Goal: Task Accomplishment & Management: Manage account settings

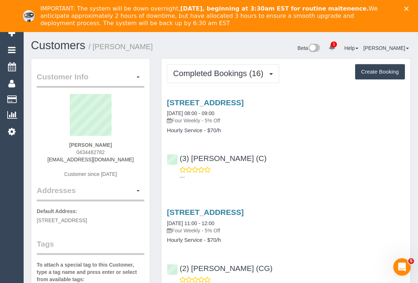
drag, startPoint x: 71, startPoint y: 153, endPoint x: 121, endPoint y: 152, distance: 50.5
click at [121, 152] on div "Iain Broadley 0434482782 iainbroadley7@gmail.com Customer since 2023" at bounding box center [91, 139] width 108 height 91
drag, startPoint x: 68, startPoint y: 145, endPoint x: 84, endPoint y: 145, distance: 16.0
click at [84, 145] on div "Iain Broadley 0434482782 iainbroadley7@gmail.com Customer since 2023" at bounding box center [91, 139] width 108 height 91
copy strong "Iain"
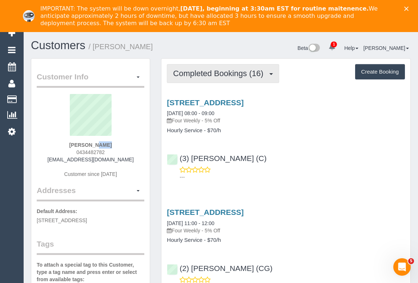
drag, startPoint x: 211, startPoint y: 71, endPoint x: 207, endPoint y: 91, distance: 20.4
click at [211, 71] on span "Completed Bookings (16)" at bounding box center [220, 73] width 94 height 9
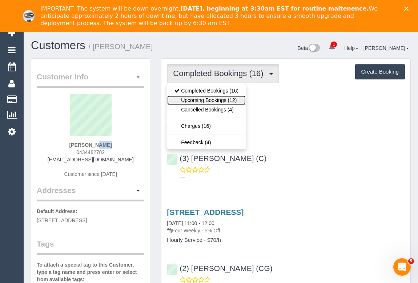
click at [207, 97] on link "Upcoming Bookings (12)" at bounding box center [206, 99] width 79 height 9
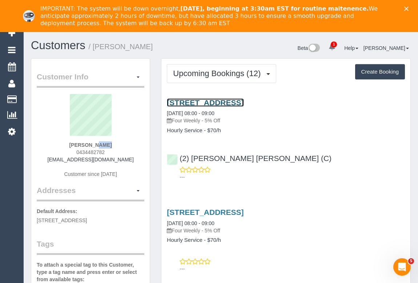
click at [244, 103] on link "83 Canning Street, 83, Carlton, VIC 3053" at bounding box center [205, 102] width 77 height 8
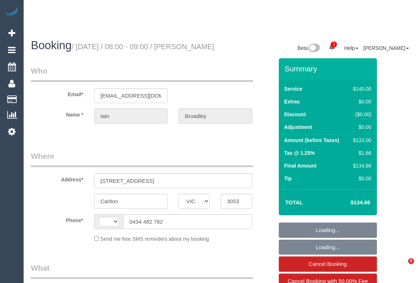
select select "VIC"
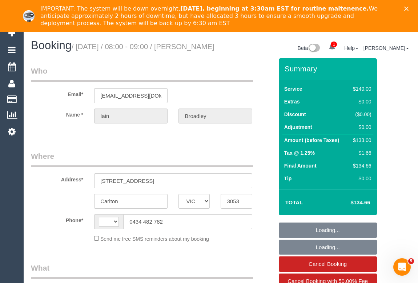
select select "string:stripe-pm_1OOZCj2GScqysDRVrYSmmQtE"
select select "number:28"
select select "number:14"
select select "number:19"
select select "number:25"
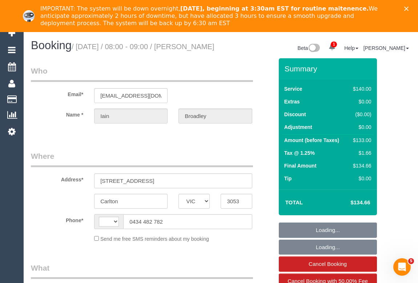
select select "number:35"
select select "number:12"
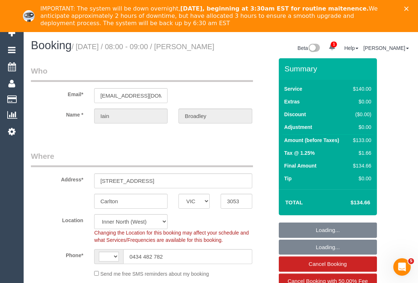
select select "string:AU"
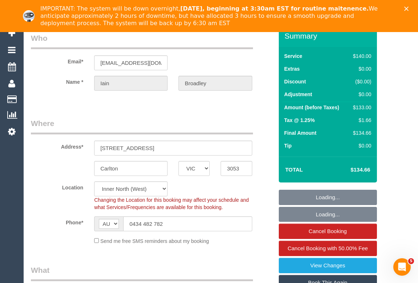
select select "object:694"
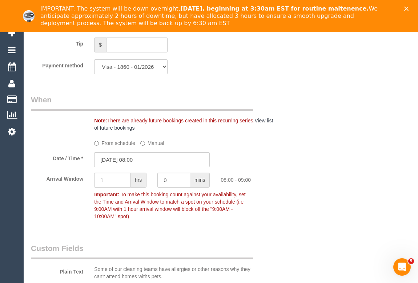
scroll to position [826, 0]
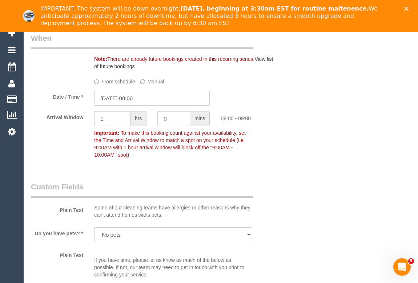
click at [117, 105] on input "15/10/2025 08:00" at bounding box center [152, 98] width 116 height 15
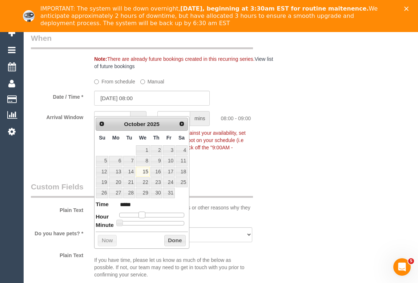
type input "15/10/2025 09:00"
type input "*****"
drag, startPoint x: 141, startPoint y: 214, endPoint x: 145, endPoint y: 214, distance: 4.0
click at [145, 214] on span at bounding box center [144, 214] width 7 height 7
type input "15/10/2025 09:05"
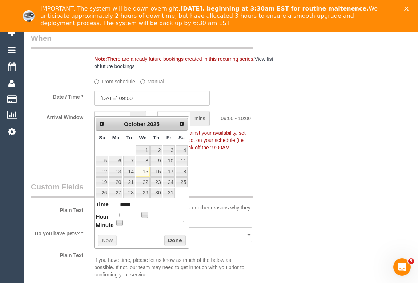
type input "*****"
type input "15/10/2025 09:10"
type input "*****"
type input "15/10/2025 09:15"
type input "*****"
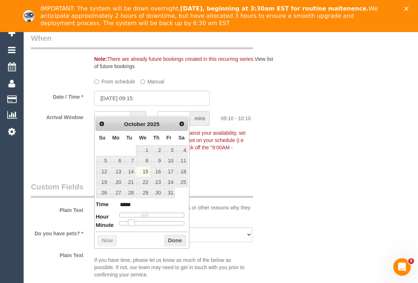
drag, startPoint x: 119, startPoint y: 221, endPoint x: 151, endPoint y: 224, distance: 32.1
click at [135, 221] on span at bounding box center [131, 222] width 7 height 7
type input "15/10/2025 09:25"
type input "*****"
type input "15/10/2025 09:20"
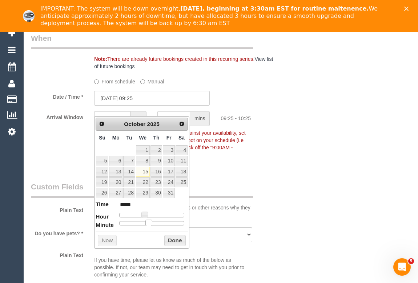
type input "*****"
drag, startPoint x: 147, startPoint y: 221, endPoint x: 140, endPoint y: 221, distance: 6.9
click at [140, 221] on span at bounding box center [143, 222] width 7 height 7
type input "15/10/2025 09:15"
type input "*****"
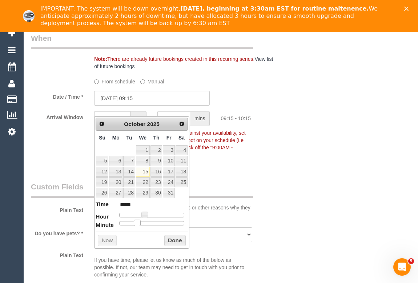
drag, startPoint x: 141, startPoint y: 223, endPoint x: 172, endPoint y: 237, distance: 33.7
click at [137, 223] on span at bounding box center [137, 222] width 7 height 7
click at [172, 237] on button "Done" at bounding box center [174, 241] width 21 height 12
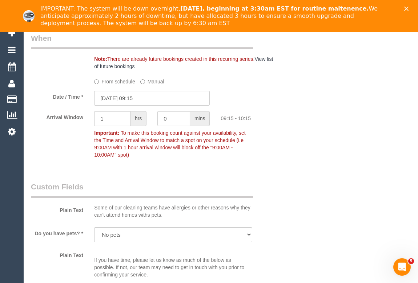
click at [338, 191] on div "Who Email* iainbroadley7@gmail.com Name * Iain Broadley Where Address* 83 Canni…" at bounding box center [221, 2] width 380 height 1540
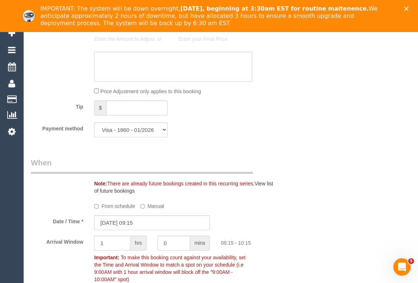
scroll to position [694, 0]
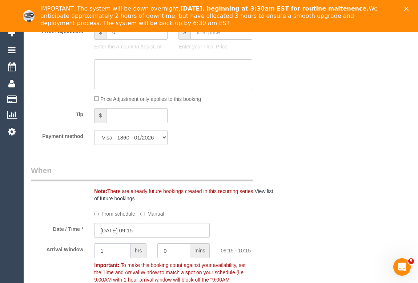
drag, startPoint x: 107, startPoint y: 261, endPoint x: 83, endPoint y: 259, distance: 23.4
click at [83, 259] on div "Arrival Window 1 hrs 0 mins 09:15 - 10:15 Important: To make this booking count…" at bounding box center [151, 268] width 253 height 51
type input "0"
type input "15"
click at [356, 192] on div "Who Email* iainbroadley7@gmail.com Name * Iain Broadley Where Address* 83 Canni…" at bounding box center [221, 134] width 380 height 1540
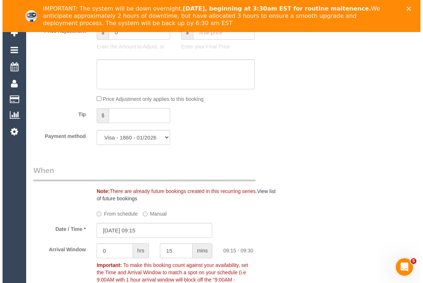
scroll to position [165, 0]
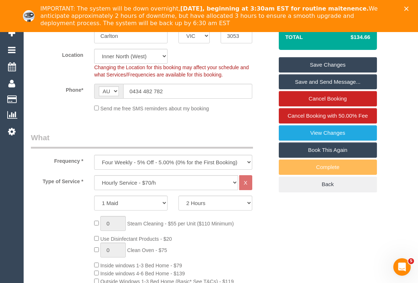
click at [328, 72] on link "Save Changes" at bounding box center [328, 64] width 98 height 15
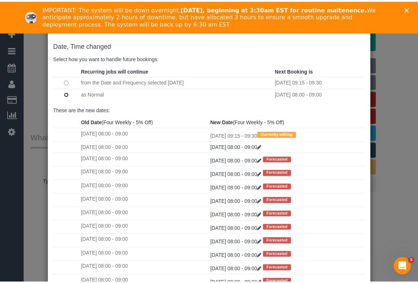
scroll to position [43, 0]
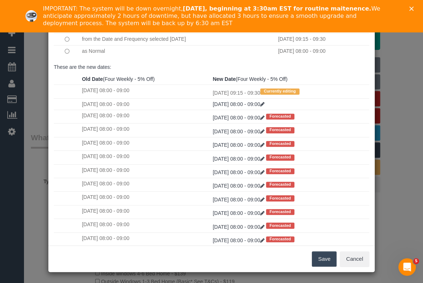
click at [321, 261] on button "Save" at bounding box center [324, 258] width 25 height 15
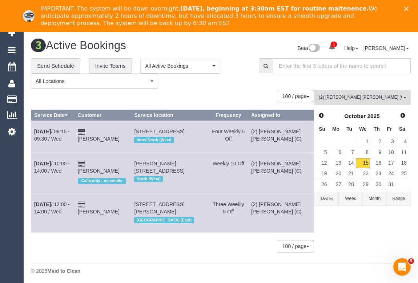
click at [242, 90] on div "100 / page 10 / page 20 / page 30 / page 40 / page 50 / page 100 / page" at bounding box center [172, 96] width 283 height 12
click at [363, 107] on div "(2) Joel Wei Ong (C) All Teams Remove Team Filters (0) Account - Tech (0) Offic…" at bounding box center [363, 174] width 96 height 169
click at [364, 97] on span "(2) [PERSON_NAME] [PERSON_NAME] (C)" at bounding box center [360, 97] width 83 height 6
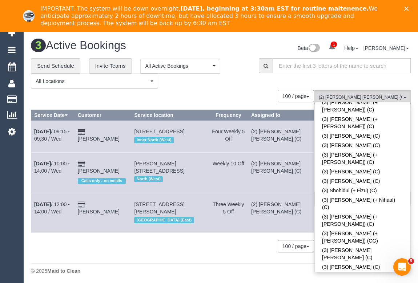
scroll to position [1993, 0]
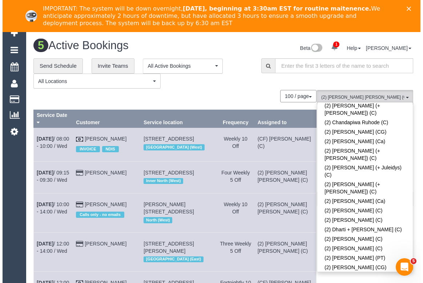
scroll to position [327, 0]
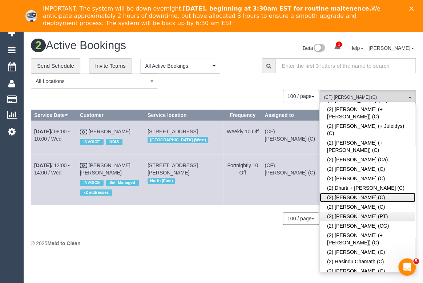
drag, startPoint x: 408, startPoint y: 135, endPoint x: 408, endPoint y: 154, distance: 19.3
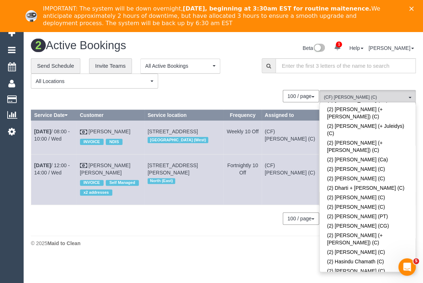
click at [196, 239] on div "© 2025 Maid to Clean" at bounding box center [223, 242] width 385 height 7
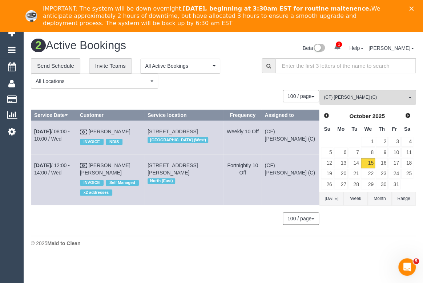
click at [363, 258] on body "1 Beta Your Notifications You have 0 alerts × You have 1 to charge for 15/10/20…" at bounding box center [211, 157] width 423 height 251
click at [369, 97] on span "(CF) Dhanusha S (C)" at bounding box center [365, 97] width 83 height 6
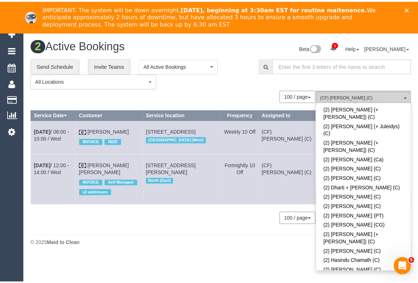
scroll to position [1952, 0]
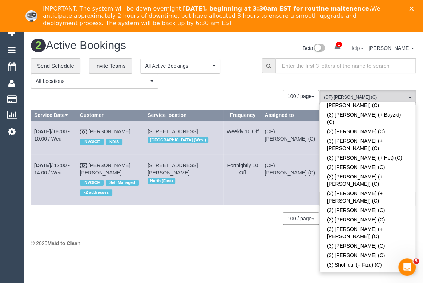
click at [241, 75] on div "**********" at bounding box center [141, 73] width 220 height 30
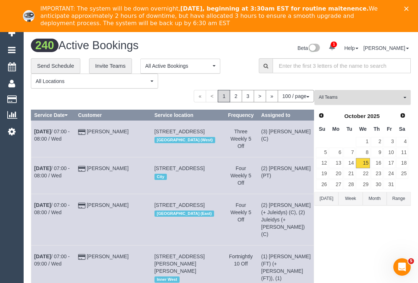
click at [358, 93] on button "All Teams" at bounding box center [363, 97] width 96 height 15
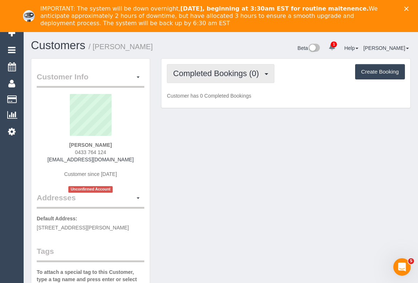
drag, startPoint x: 205, startPoint y: 78, endPoint x: 204, endPoint y: 97, distance: 19.3
click at [205, 78] on button "Completed Bookings (0)" at bounding box center [221, 73] width 108 height 19
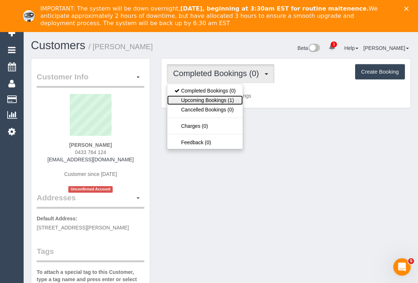
click at [204, 99] on link "Upcoming Bookings (1)" at bounding box center [205, 99] width 76 height 9
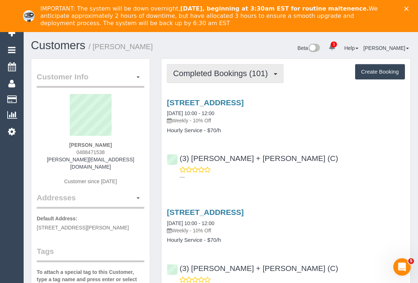
click at [229, 74] on span "Completed Bookings (101)" at bounding box center [222, 73] width 98 height 9
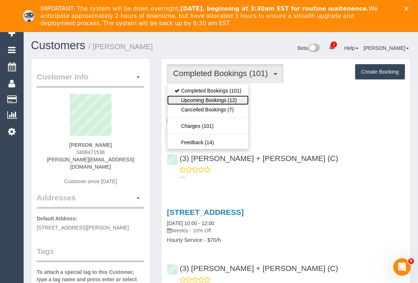
click at [220, 97] on link "Upcoming Bookings (12)" at bounding box center [207, 99] width 81 height 9
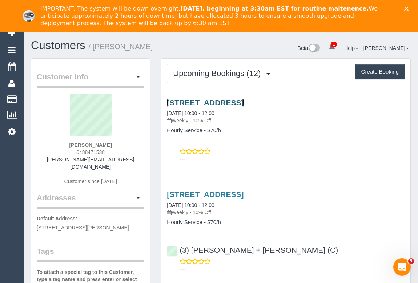
click at [243, 99] on link "61 Victoria Road, Northcote, VIC 3070" at bounding box center [205, 102] width 77 height 8
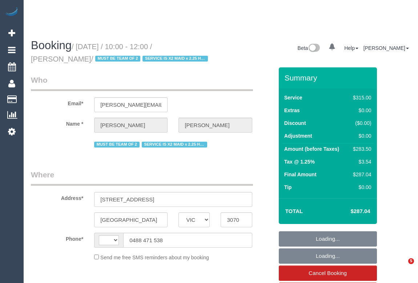
select select "VIC"
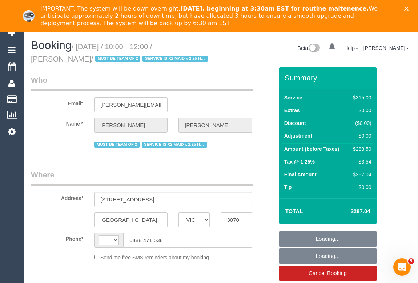
select select "string:stripe-pm_1PLFPW2GScqysDRVQPH7y1rf"
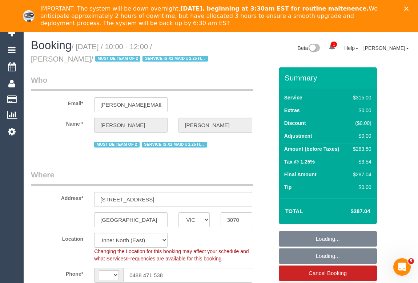
select select "string:AU"
select select "object:324"
select select "number:27"
select select "number:14"
select select "number:19"
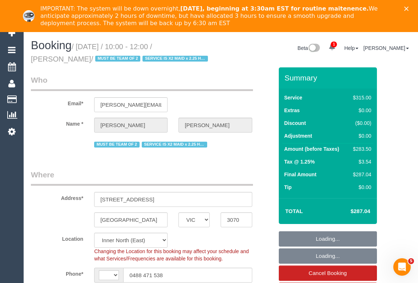
select select "number:22"
select select "number:34"
select select "number:11"
select select "270"
select select "object:898"
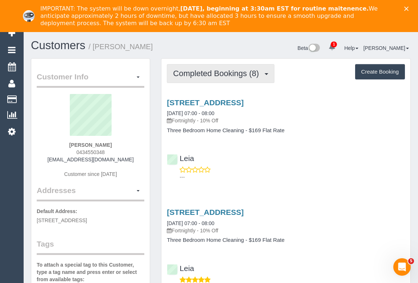
click at [211, 80] on button "Completed Bookings (8)" at bounding box center [221, 73] width 108 height 19
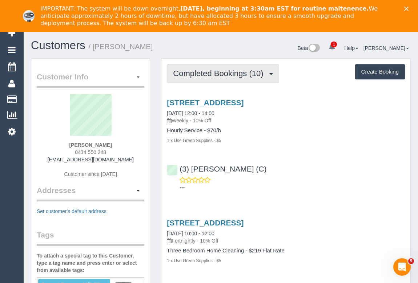
click at [200, 69] on span "Completed Bookings (10)" at bounding box center [220, 73] width 94 height 9
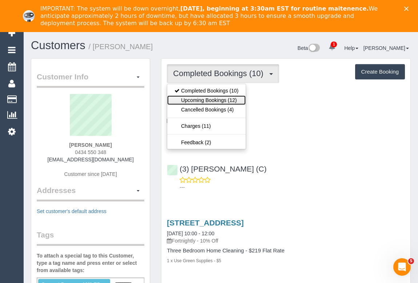
click at [208, 99] on link "Upcoming Bookings (12)" at bounding box center [206, 99] width 79 height 9
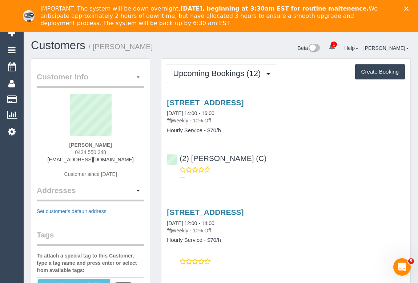
click at [341, 145] on div "44 Spectrum Way, Coburg North, VIC 3058 15/10/2025 14:00 - 16:00 Weekly - 10% O…" at bounding box center [285, 138] width 249 height 92
click at [207, 100] on link "44 Spectrum Way, Coburg North, VIC 3058" at bounding box center [205, 102] width 77 height 8
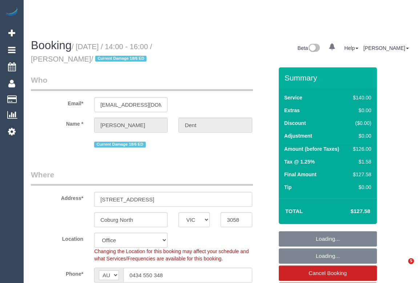
select select "VIC"
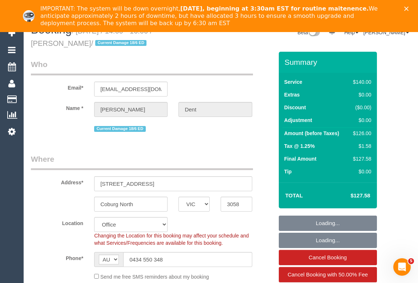
scroll to position [99, 0]
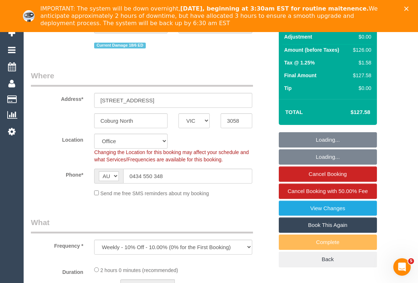
select select "object:745"
select select "number:27"
select select "number:16"
select select "number:19"
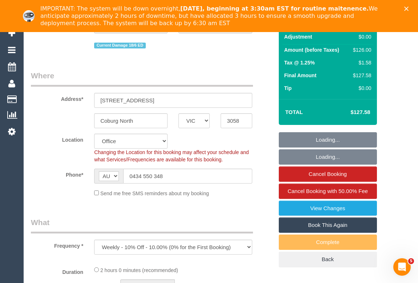
select select "number:22"
select select "number:34"
select select "number:11"
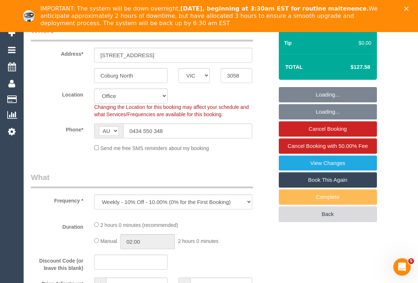
scroll to position [165, 0]
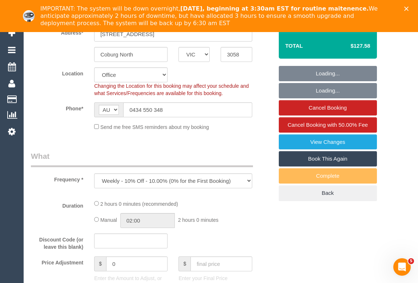
select select "string:stripe-pm_1R08oR2GScqysDRVSKA98B3j"
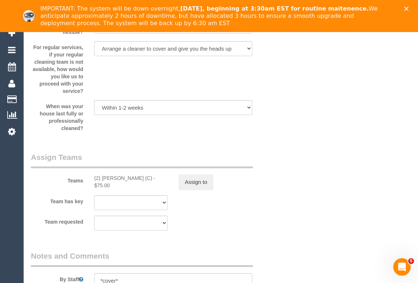
scroll to position [232, 0]
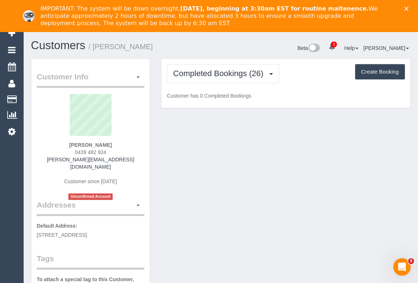
drag, startPoint x: 70, startPoint y: 151, endPoint x: 131, endPoint y: 150, distance: 61.1
click at [131, 150] on div "[PERSON_NAME] 0439 482 924 [PERSON_NAME][EMAIL_ADDRESS][DOMAIN_NAME] Customer s…" at bounding box center [91, 146] width 108 height 105
copy span "0439 482 924"
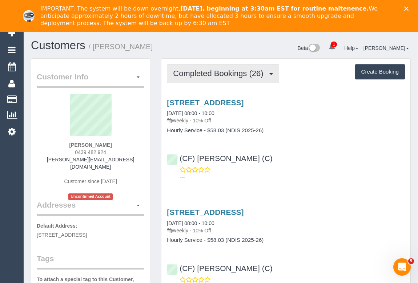
click at [209, 74] on span "Completed Bookings (26)" at bounding box center [220, 73] width 94 height 9
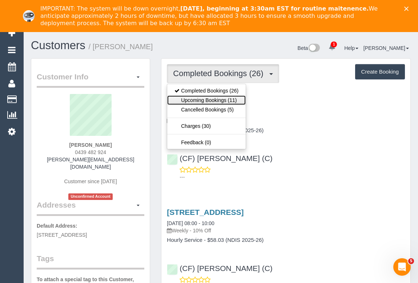
click at [208, 99] on link "Upcoming Bookings (11)" at bounding box center [206, 99] width 79 height 9
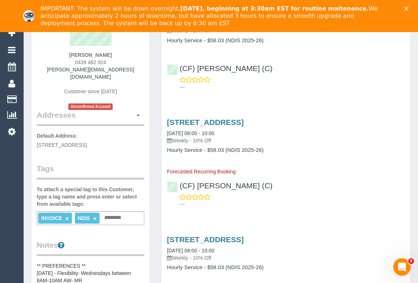
scroll to position [33, 0]
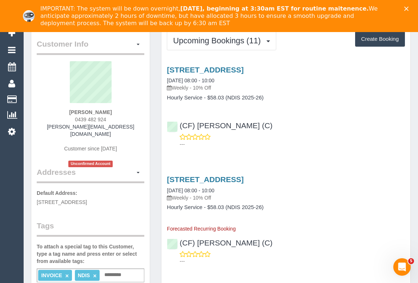
click at [69, 119] on div "[PERSON_NAME] 0439 482 924 [PERSON_NAME][EMAIL_ADDRESS][DOMAIN_NAME] Customer s…" at bounding box center [91, 113] width 108 height 105
drag, startPoint x: 71, startPoint y: 119, endPoint x: 125, endPoint y: 115, distance: 54.6
click at [125, 115] on div "[PERSON_NAME] 0439 482 924 [PERSON_NAME][EMAIL_ADDRESS][DOMAIN_NAME] Customer s…" at bounding box center [91, 113] width 108 height 105
copy span "0439 482 924"
click at [367, 128] on div "(CF) [PERSON_NAME] (C) ---" at bounding box center [285, 131] width 249 height 33
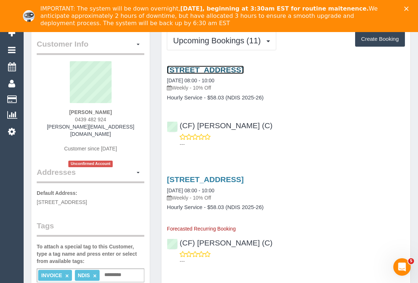
click at [244, 70] on link "[STREET_ADDRESS]" at bounding box center [205, 69] width 77 height 8
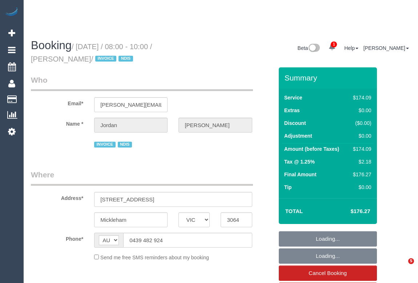
select select "VIC"
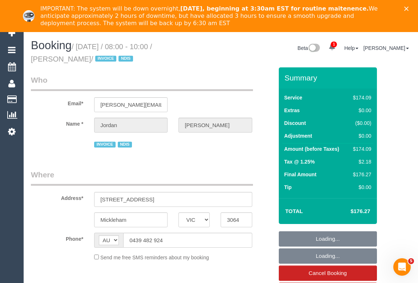
select select "object:538"
select select "180"
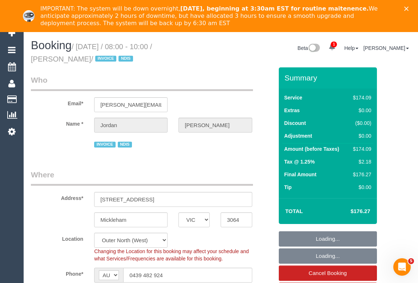
select select "object:604"
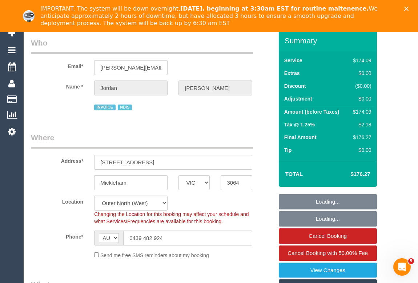
select select "number:27"
select select "number:14"
select select "number:19"
select select "number:36"
select select "number:33"
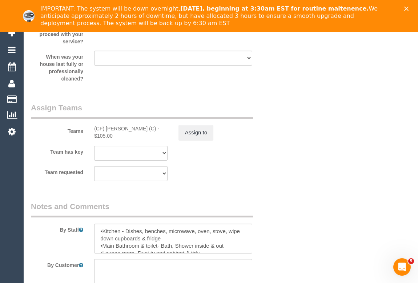
scroll to position [992, 0]
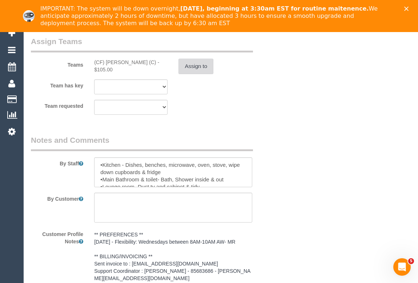
click at [191, 70] on button "Assign to" at bounding box center [196, 66] width 35 height 15
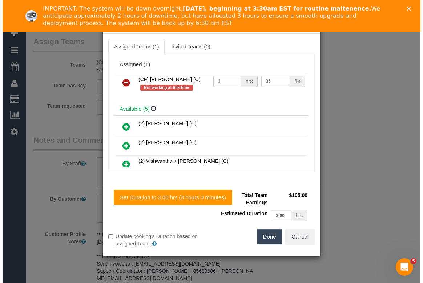
scroll to position [984, 0]
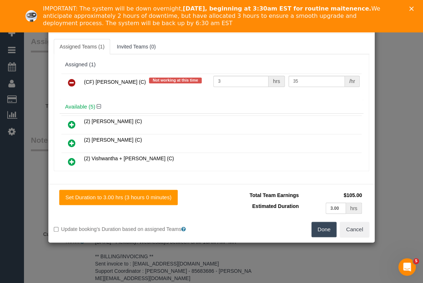
drag, startPoint x: 132, startPoint y: 82, endPoint x: 84, endPoint y: 82, distance: 48.4
click at [84, 82] on span "(CF) Dhanusha S (C)" at bounding box center [115, 82] width 62 height 6
click at [69, 81] on icon at bounding box center [72, 82] width 8 height 9
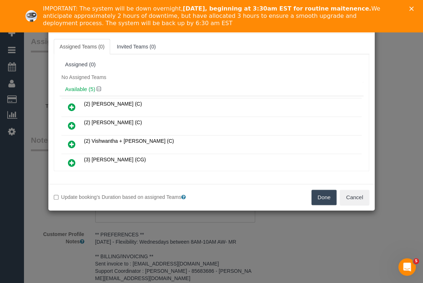
click at [325, 196] on button "Done" at bounding box center [324, 196] width 25 height 15
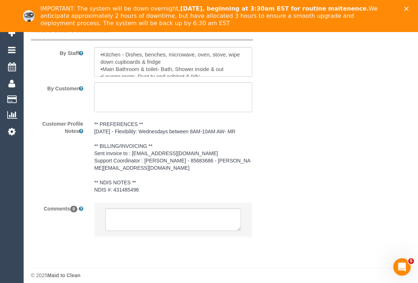
scroll to position [1107, 0]
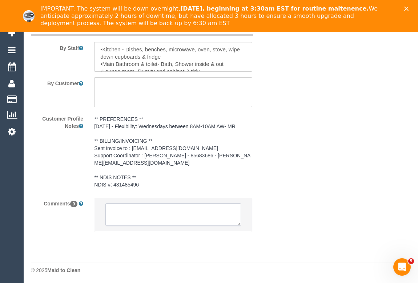
click at [163, 210] on textarea at bounding box center [172, 214] width 135 height 23
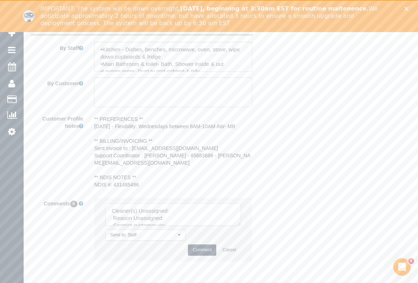
click at [187, 207] on textarea at bounding box center [172, 214] width 135 height 23
paste textarea "(CF) Dhanusha S (C)"
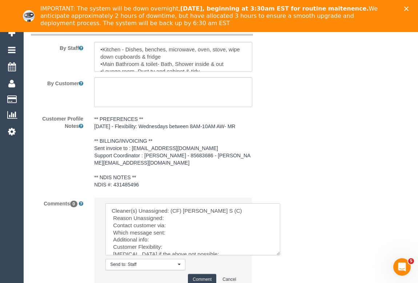
drag, startPoint x: 239, startPoint y: 223, endPoint x: 279, endPoint y: 252, distance: 49.6
click at [279, 252] on textarea at bounding box center [192, 229] width 175 height 52
click at [172, 217] on textarea at bounding box center [192, 229] width 175 height 52
click at [172, 224] on textarea at bounding box center [192, 229] width 175 height 52
click at [181, 229] on textarea at bounding box center [192, 229] width 175 height 52
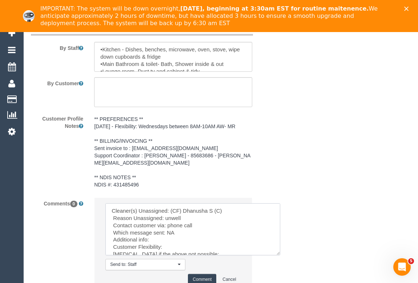
click at [173, 236] on textarea at bounding box center [192, 229] width 175 height 52
click at [173, 244] on textarea at bounding box center [192, 229] width 175 height 52
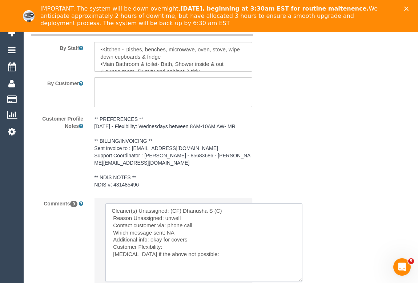
drag, startPoint x: 278, startPoint y: 252, endPoint x: 304, endPoint y: 282, distance: 39.7
click at [303, 281] on textarea at bounding box center [203, 242] width 197 height 79
click at [171, 245] on textarea at bounding box center [205, 244] width 200 height 82
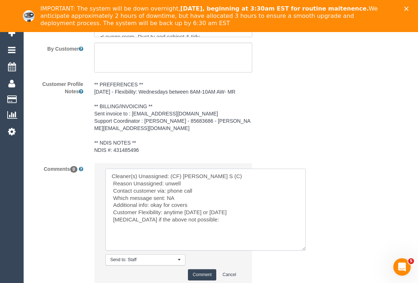
scroll to position [1173, 0]
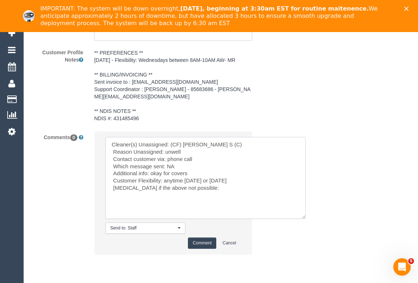
drag, startPoint x: 196, startPoint y: 188, endPoint x: 110, endPoint y: 188, distance: 85.5
click at [110, 188] on textarea at bounding box center [205, 178] width 200 height 82
type textarea "Cleaner(s) Unassigned: (CF) Dhanusha S (C) Reason Unassigned: unwell Contact cu…"
click at [200, 244] on button "Comment" at bounding box center [202, 242] width 28 height 11
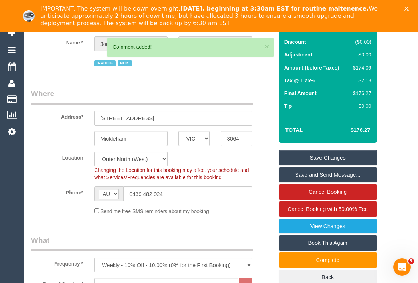
scroll to position [16, 0]
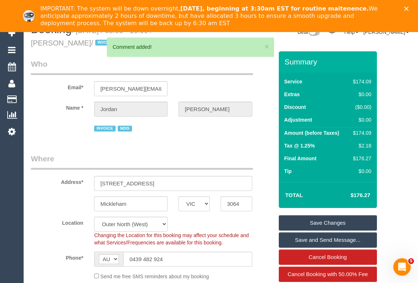
click at [320, 220] on link "Save Changes" at bounding box center [328, 222] width 98 height 15
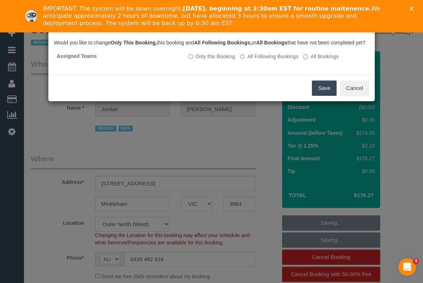
click at [323, 92] on button "Save" at bounding box center [324, 87] width 25 height 15
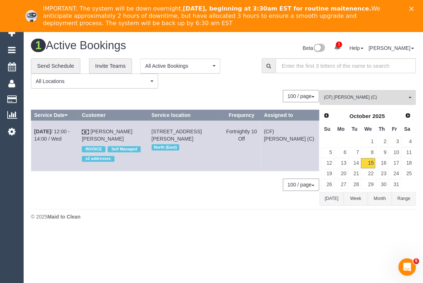
click at [374, 99] on span "(CF) Dhanusha S (C)" at bounding box center [365, 97] width 83 height 6
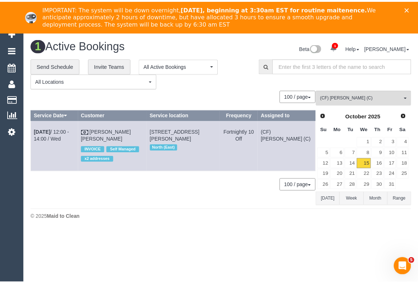
scroll to position [1952, 0]
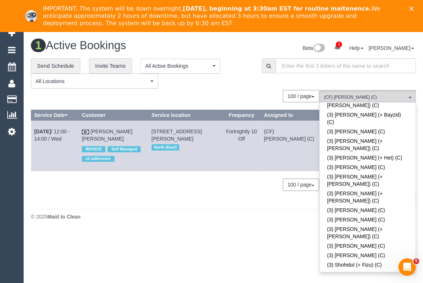
click at [177, 219] on div "© 2025 Maid to Clean" at bounding box center [223, 216] width 385 height 7
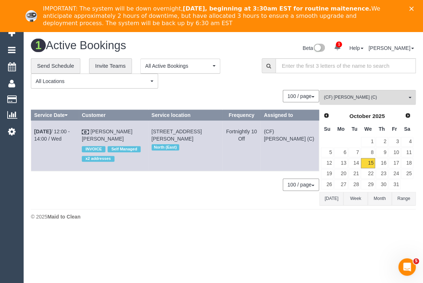
drag, startPoint x: 113, startPoint y: 127, endPoint x: 215, endPoint y: 204, distance: 127.6
click at [215, 204] on div "0 Bookings found. We couldn't find any bookings that matched your search. Creat…" at bounding box center [175, 147] width 289 height 115
click at [344, 99] on span "(CF) Dhanusha S (C)" at bounding box center [365, 97] width 83 height 6
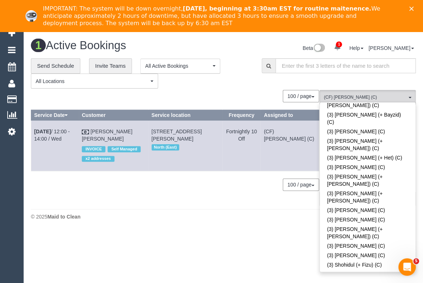
click at [244, 83] on div "**********" at bounding box center [141, 73] width 220 height 30
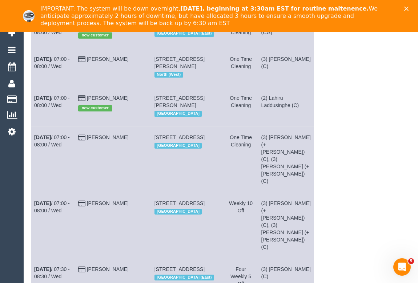
scroll to position [0, 0]
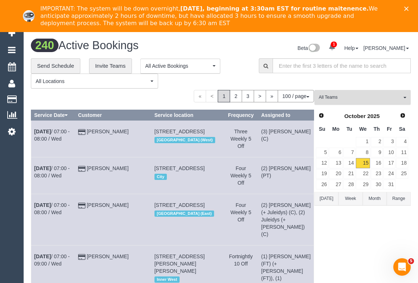
click at [338, 98] on span "All Teams" at bounding box center [360, 97] width 83 height 6
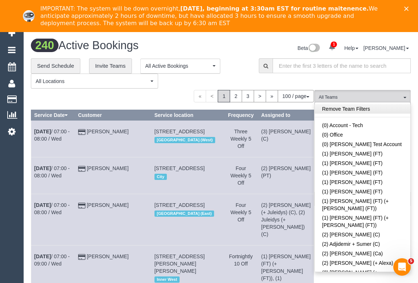
click at [344, 109] on link "Remove Team Filters" at bounding box center [363, 108] width 96 height 9
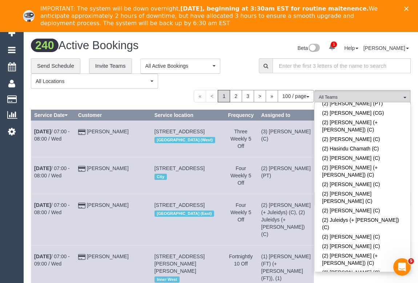
click at [352, 277] on link "(2) Lahiru Laddusinghe (C)" at bounding box center [363, 281] width 96 height 9
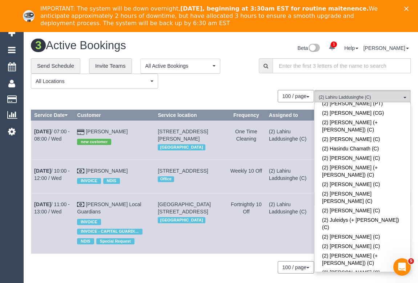
click at [400, 279] on span at bounding box center [402, 281] width 5 height 5
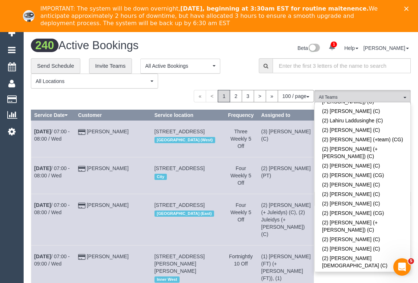
scroll to position [0, 0]
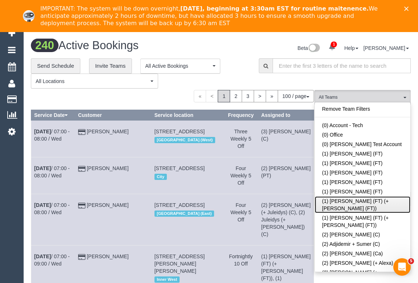
click at [342, 201] on link "(1) Tina (FT) (+Tony (FT))" at bounding box center [363, 204] width 96 height 17
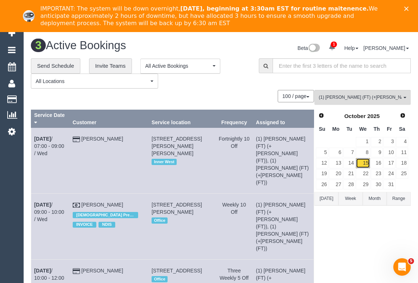
click at [364, 162] on link "15" at bounding box center [363, 163] width 14 height 10
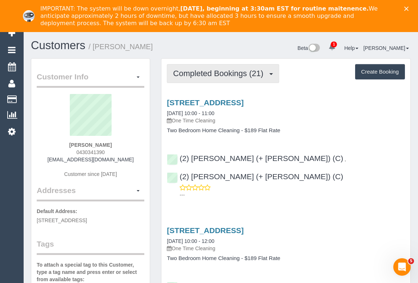
click at [200, 77] on button "Completed Bookings (21)" at bounding box center [223, 73] width 112 height 19
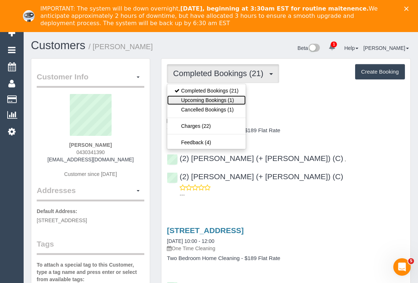
click at [207, 99] on link "Upcoming Bookings (1)" at bounding box center [206, 99] width 79 height 9
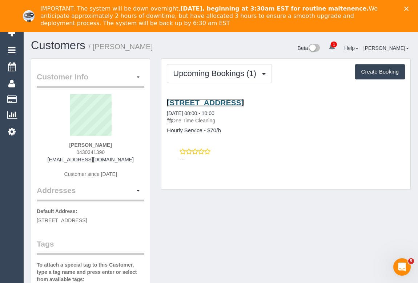
click at [244, 101] on link "[STREET_ADDRESS]" at bounding box center [205, 102] width 77 height 8
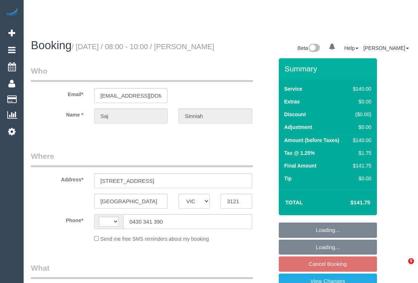
select select "VIC"
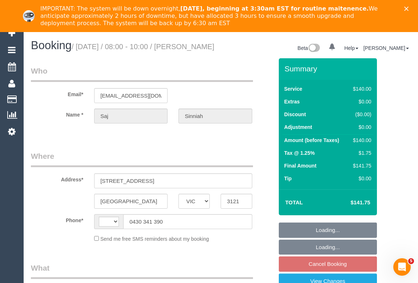
select select "object:286"
select select "number:28"
select select "number:14"
select select "number:19"
select select "number:25"
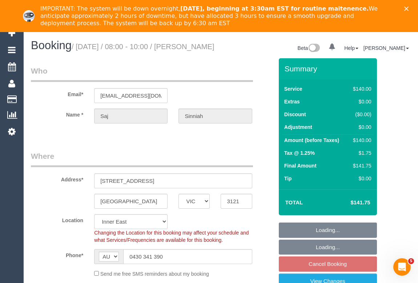
select select "string:AU"
select select "string:stripe-pm_1SGtFL2GScqysDRVg0YBpPGe"
select select "object:684"
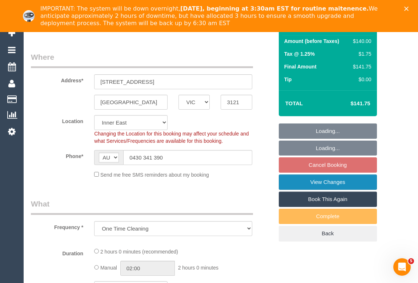
select select "spot2"
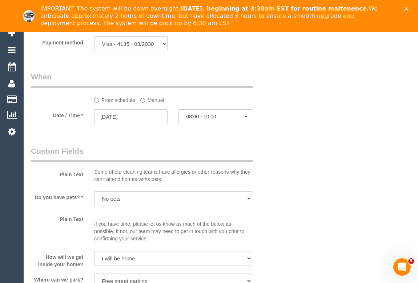
scroll to position [793, 0]
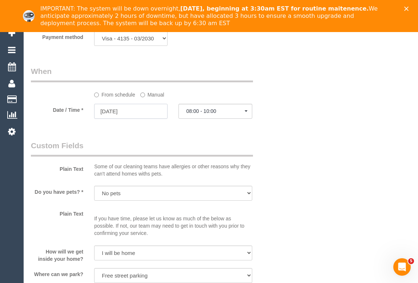
click at [122, 119] on input "24/10/2025" at bounding box center [130, 111] width 73 height 15
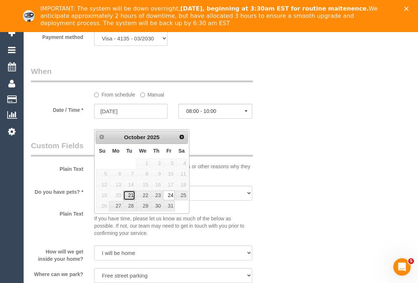
click at [131, 193] on link "21" at bounding box center [129, 195] width 12 height 10
type input "21/10/2025"
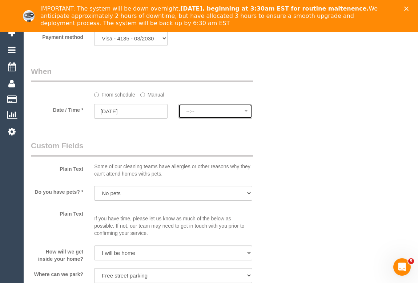
click at [200, 114] on span "--:--" at bounding box center [215, 111] width 58 height 6
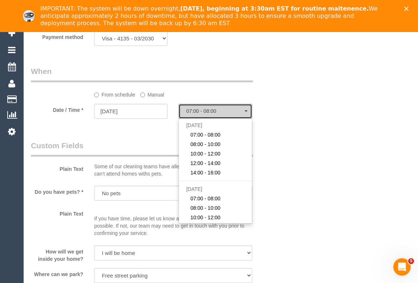
select select "spot22"
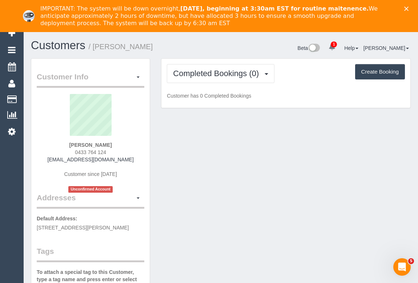
drag, startPoint x: 68, startPoint y: 151, endPoint x: 118, endPoint y: 152, distance: 50.2
click at [118, 152] on div "[PERSON_NAME] 0433 764 124 [EMAIL_ADDRESS][DOMAIN_NAME] Customer since [DATE] U…" at bounding box center [91, 143] width 108 height 98
copy span "0433 764 124"
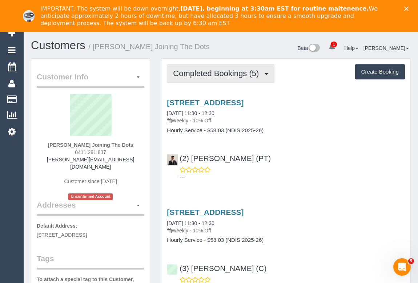
click at [225, 72] on span "Completed Bookings (5)" at bounding box center [217, 73] width 89 height 9
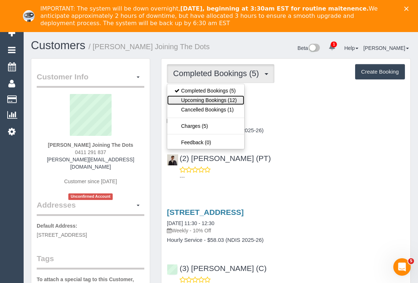
click at [216, 99] on link "Upcoming Bookings (12)" at bounding box center [205, 99] width 77 height 9
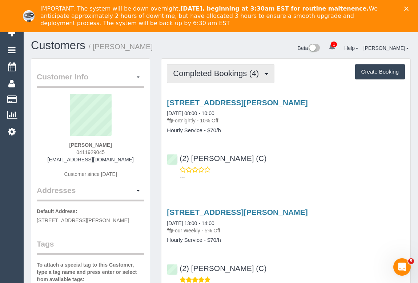
click at [219, 75] on span "Completed Bookings (4)" at bounding box center [217, 73] width 89 height 9
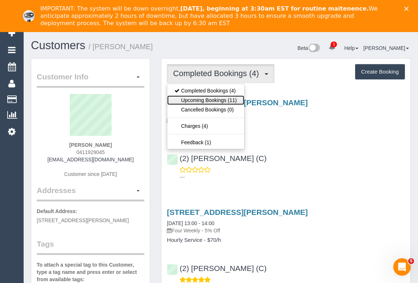
click at [208, 99] on link "Upcoming Bookings (11)" at bounding box center [205, 99] width 77 height 9
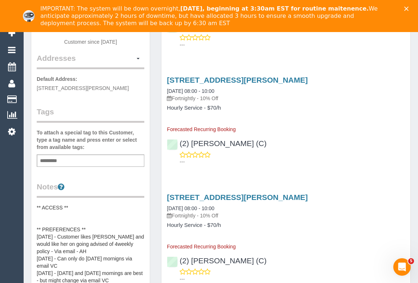
click at [75, 204] on pre "** ACCESS ** ** PREFERENCES ** 04/09/25 - Customer likes Karen Pinto and would …" at bounding box center [91, 276] width 108 height 145
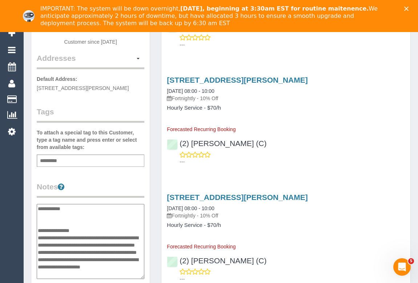
scroll to position [87, 0]
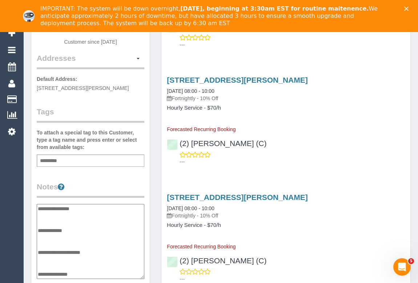
click at [71, 205] on textarea "**********" at bounding box center [91, 241] width 108 height 75
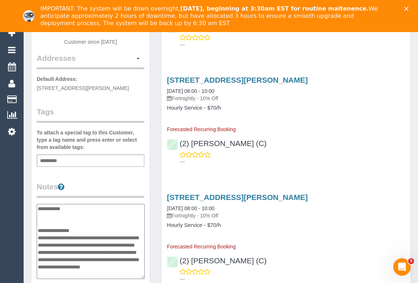
click at [75, 205] on textarea "**********" at bounding box center [91, 241] width 108 height 75
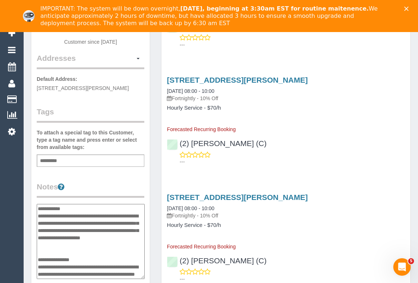
type textarea "**********"
click at [145, 181] on div "Customer Info Edit Contact Info Send Message Email Preferences Special Sales Ta…" at bounding box center [90, 203] width 119 height 552
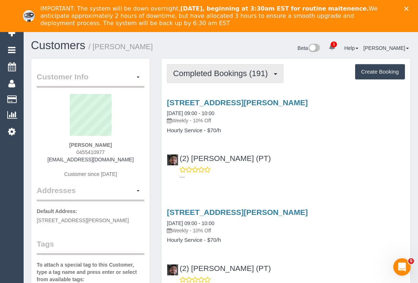
click at [213, 72] on span "Completed Bookings (191)" at bounding box center [222, 73] width 98 height 9
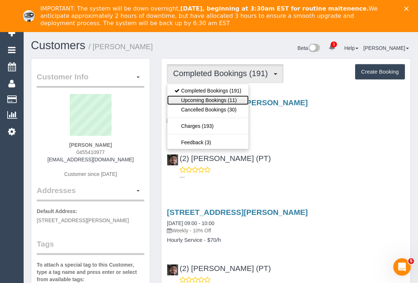
click at [209, 97] on link "Upcoming Bookings (11)" at bounding box center [207, 99] width 81 height 9
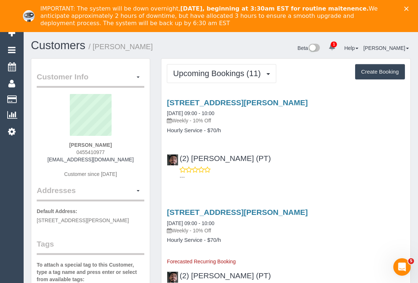
click at [317, 150] on div "(2) [PERSON_NAME] (PT) ---" at bounding box center [285, 164] width 249 height 33
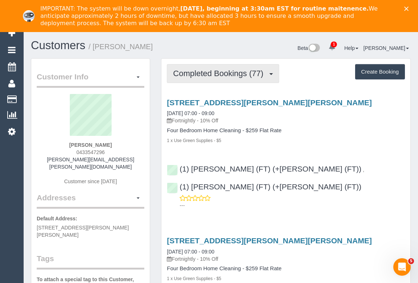
click at [221, 74] on span "Completed Bookings (77)" at bounding box center [220, 73] width 94 height 9
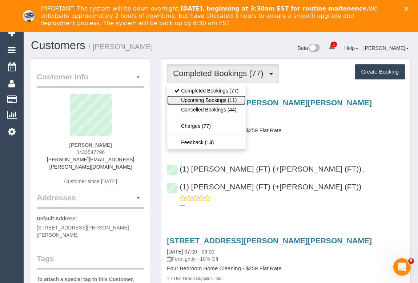
click at [206, 97] on link "Upcoming Bookings (11)" at bounding box center [206, 99] width 79 height 9
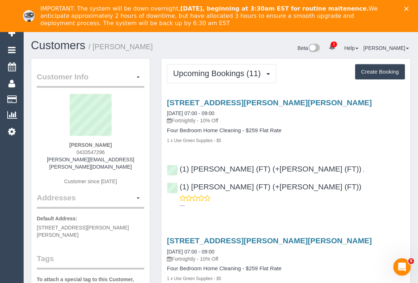
click at [329, 118] on p "Fortnightly - 10% Off" at bounding box center [286, 120] width 238 height 7
drag, startPoint x: 72, startPoint y: 152, endPoint x: 122, endPoint y: 152, distance: 50.2
click at [122, 152] on div "Kendra Fouracre 0433547296 kendra.fouracre@gmail.com Customer since 2020" at bounding box center [91, 143] width 108 height 98
copy span "0433547296"
click at [72, 150] on div "Kendra Fouracre 0433547296 kendra.fouracre@gmail.com Customer since 2020" at bounding box center [91, 143] width 108 height 98
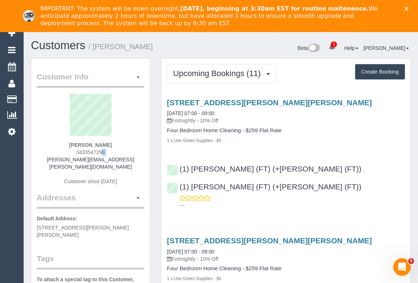
drag, startPoint x: 72, startPoint y: 150, endPoint x: 108, endPoint y: 150, distance: 36.4
click at [108, 150] on div "Kendra Fouracre 0433547296 kendra.fouracre@gmail.com Customer since 2020" at bounding box center [91, 143] width 108 height 98
click at [72, 150] on div "Kendra Fouracre 0433547296 kendra.fouracre@gmail.com Customer since 2020" at bounding box center [91, 143] width 108 height 98
drag, startPoint x: 71, startPoint y: 151, endPoint x: 122, endPoint y: 152, distance: 50.9
click at [122, 152] on div "Kendra Fouracre 0433547296 kendra.fouracre@gmail.com Customer since 2020" at bounding box center [91, 143] width 108 height 98
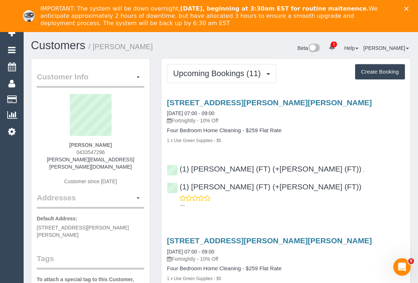
copy span "0433547296"
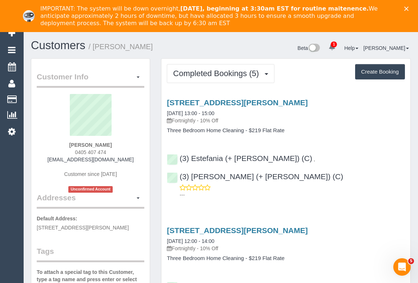
click at [409, 8] on icon "Close" at bounding box center [406, 9] width 4 height 4
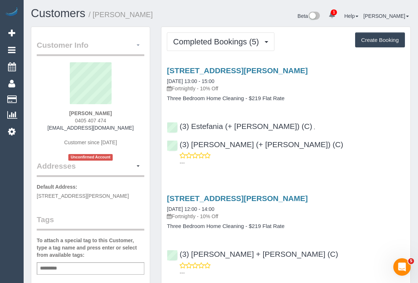
click at [138, 46] on button "button" at bounding box center [138, 45] width 12 height 11
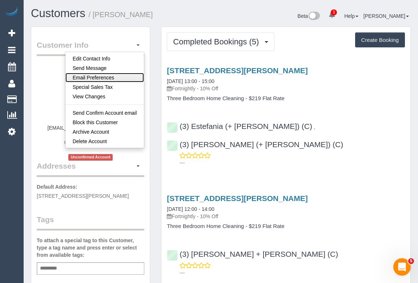
click at [97, 78] on link "Email Preferences" at bounding box center [104, 77] width 79 height 9
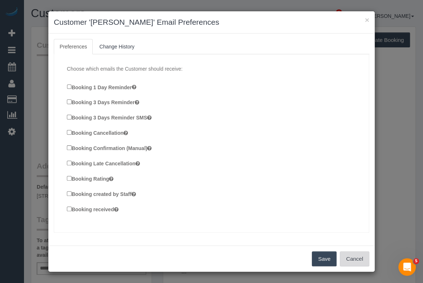
click at [349, 256] on button "Cancel" at bounding box center [354, 258] width 29 height 15
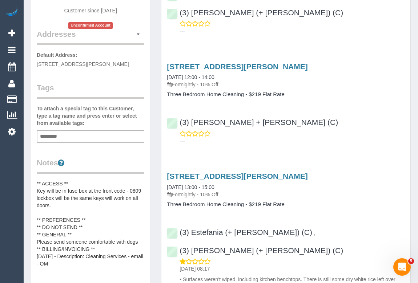
scroll to position [132, 0]
click at [54, 135] on input "text" at bounding box center [50, 135] width 25 height 9
type input "*"
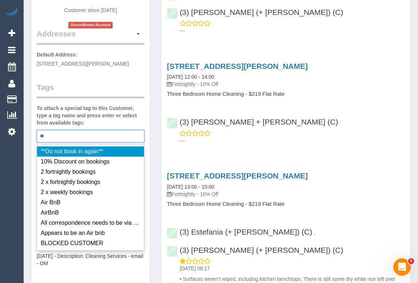
type input "*"
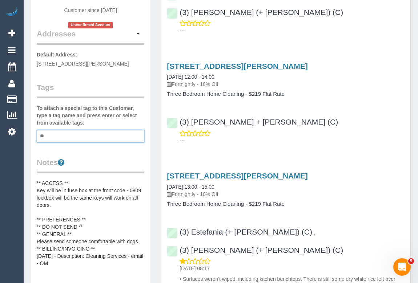
type input "*"
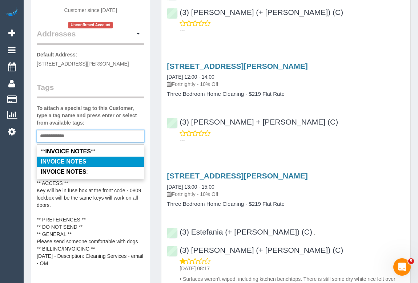
type input "**********"
click at [65, 163] on em "INVOICE NOTES" at bounding box center [63, 161] width 45 height 6
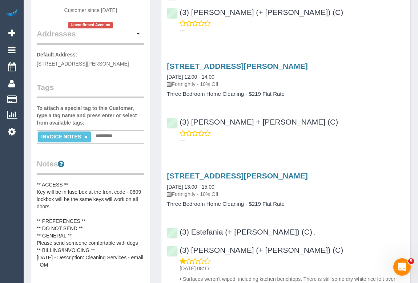
click at [123, 161] on legend "Notes" at bounding box center [91, 166] width 108 height 16
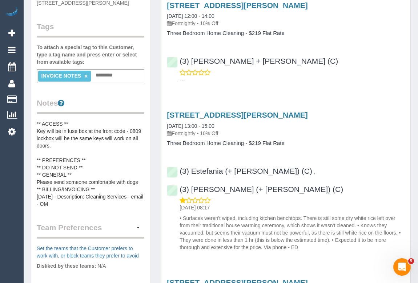
scroll to position [198, 0]
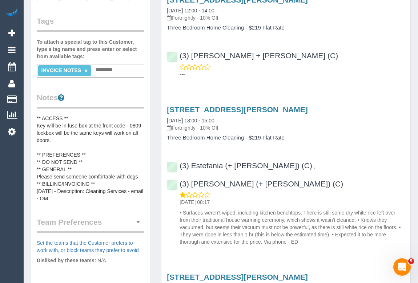
click at [73, 196] on pre "** ACCESS ** Key will be in fuse box at the front code - 0809 lockbox will be t…" at bounding box center [91, 158] width 108 height 87
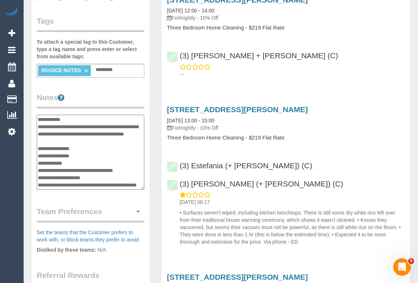
scroll to position [22, 0]
click at [79, 183] on textarea "**********" at bounding box center [91, 152] width 108 height 75
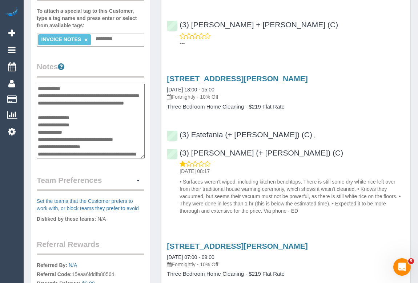
scroll to position [231, 0]
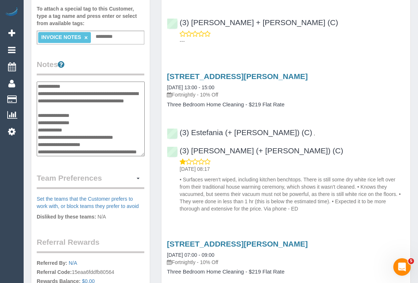
click at [74, 149] on textarea "**********" at bounding box center [91, 118] width 108 height 75
click at [41, 150] on textarea "**********" at bounding box center [91, 118] width 108 height 75
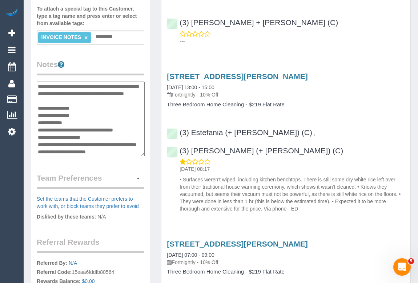
paste textarea "**********"
type textarea "**********"
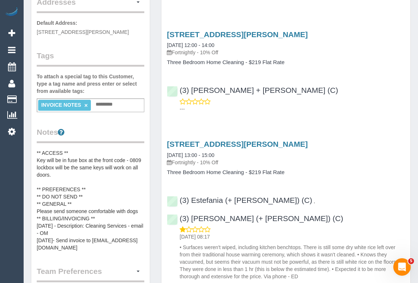
scroll to position [132, 0]
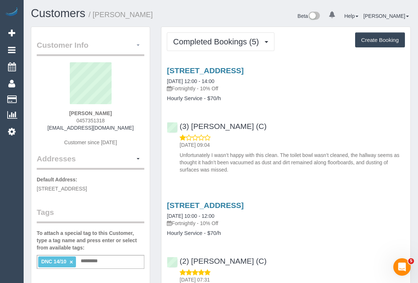
click at [137, 44] on span "button" at bounding box center [138, 44] width 3 height 1
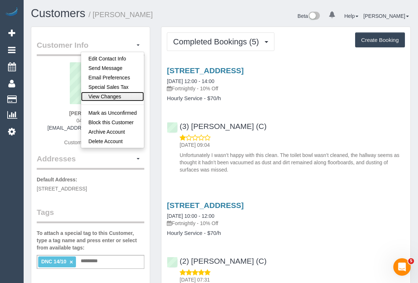
click at [107, 96] on link "View Changes" at bounding box center [112, 96] width 63 height 9
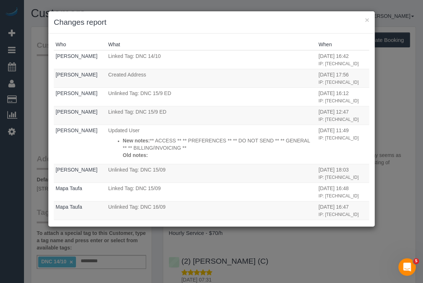
click at [364, 21] on h3 "Changes report" at bounding box center [212, 22] width 316 height 11
click at [368, 19] on button "×" at bounding box center [367, 20] width 4 height 8
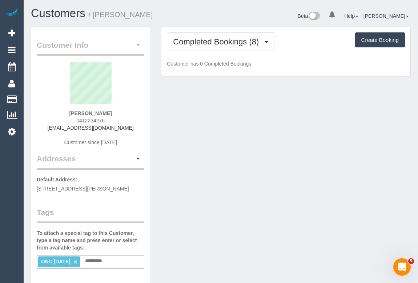
click at [137, 44] on span "button" at bounding box center [138, 44] width 3 height 1
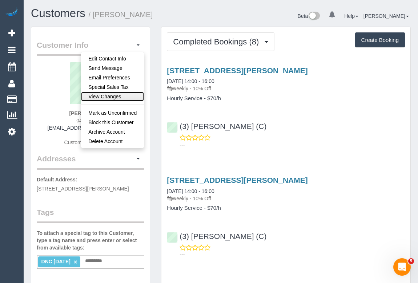
click at [105, 94] on link "View Changes" at bounding box center [112, 96] width 63 height 9
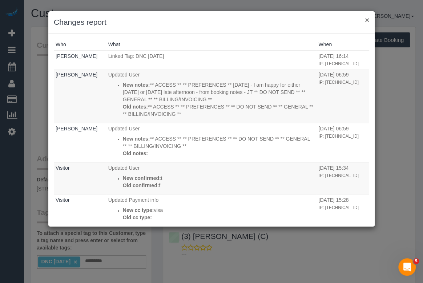
click at [367, 20] on button "×" at bounding box center [367, 20] width 4 height 8
